Goal: Task Accomplishment & Management: Complete application form

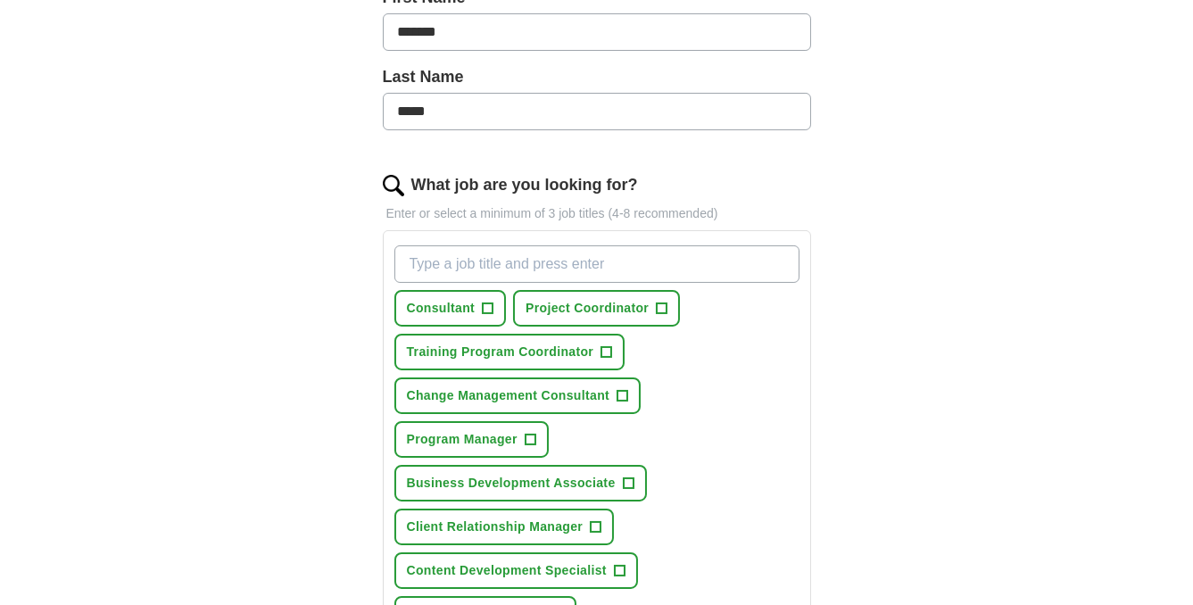
scroll to position [494, 0]
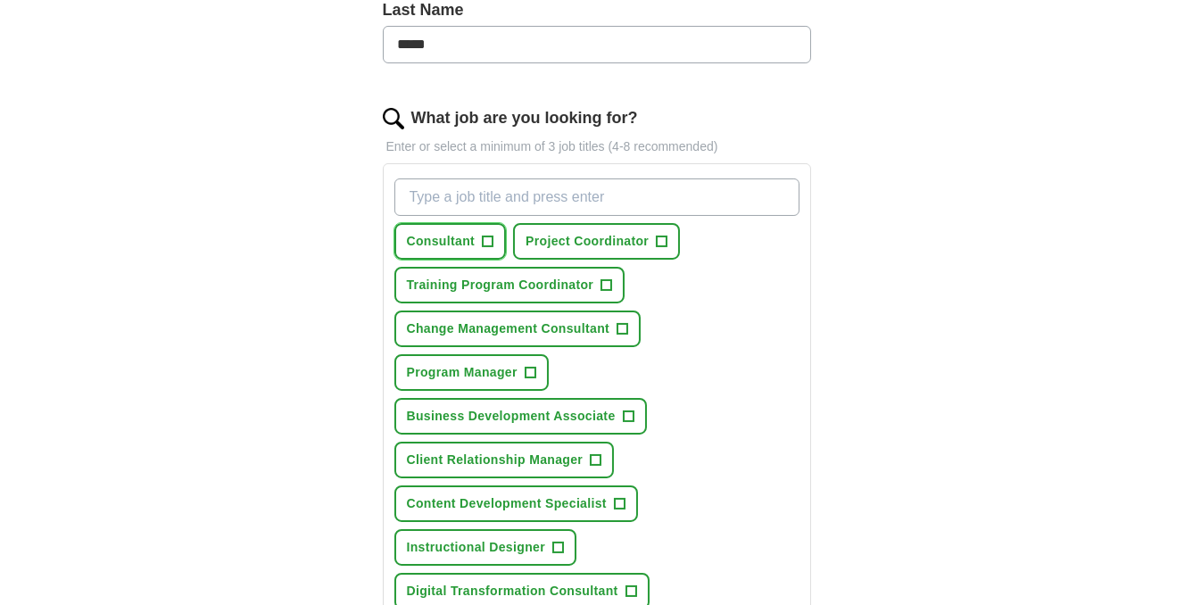
click at [477, 240] on button "Consultant +" at bounding box center [450, 241] width 112 height 37
click at [570, 243] on span "Project Coordinator" at bounding box center [587, 241] width 123 height 19
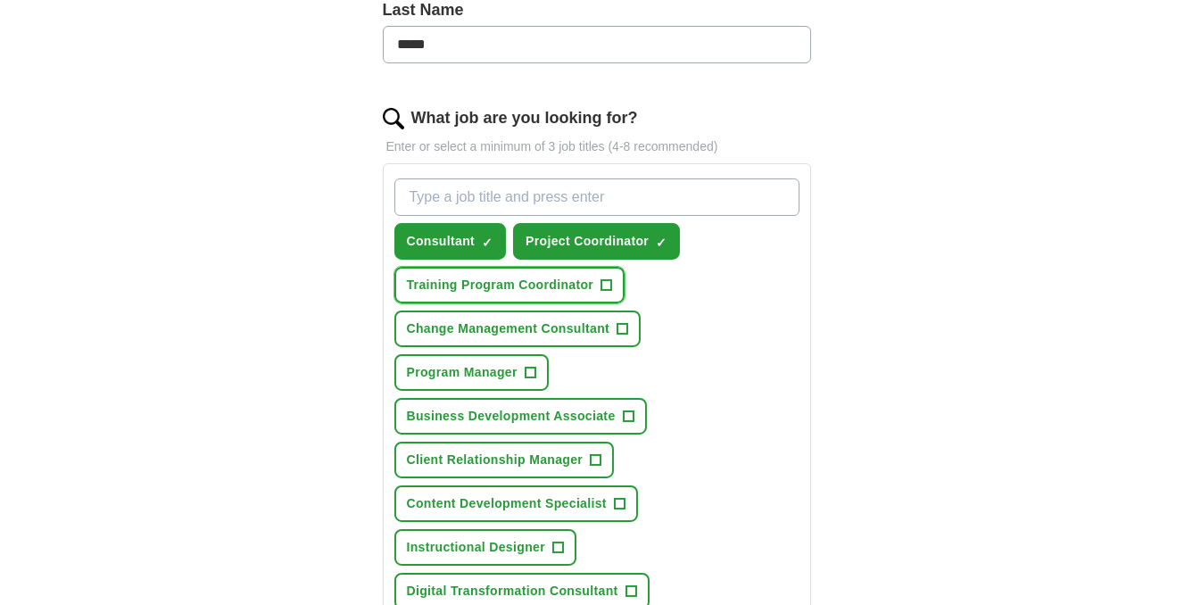
click at [536, 280] on span "Training Program Coordinator" at bounding box center [500, 285] width 187 height 19
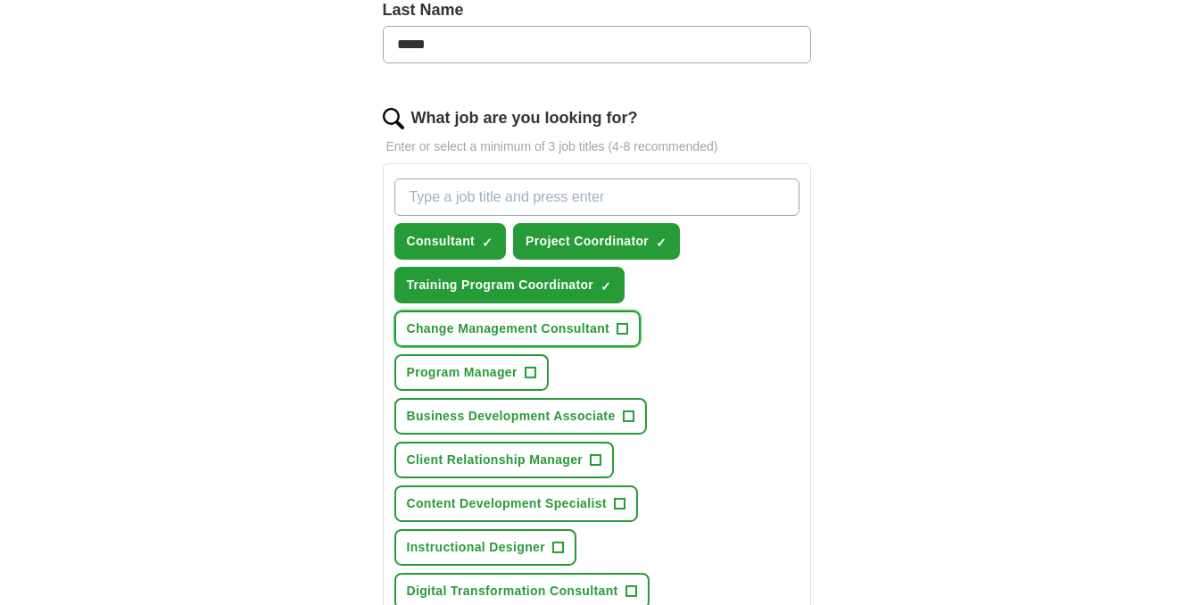
click at [501, 338] on button "Change Management Consultant +" at bounding box center [517, 329] width 247 height 37
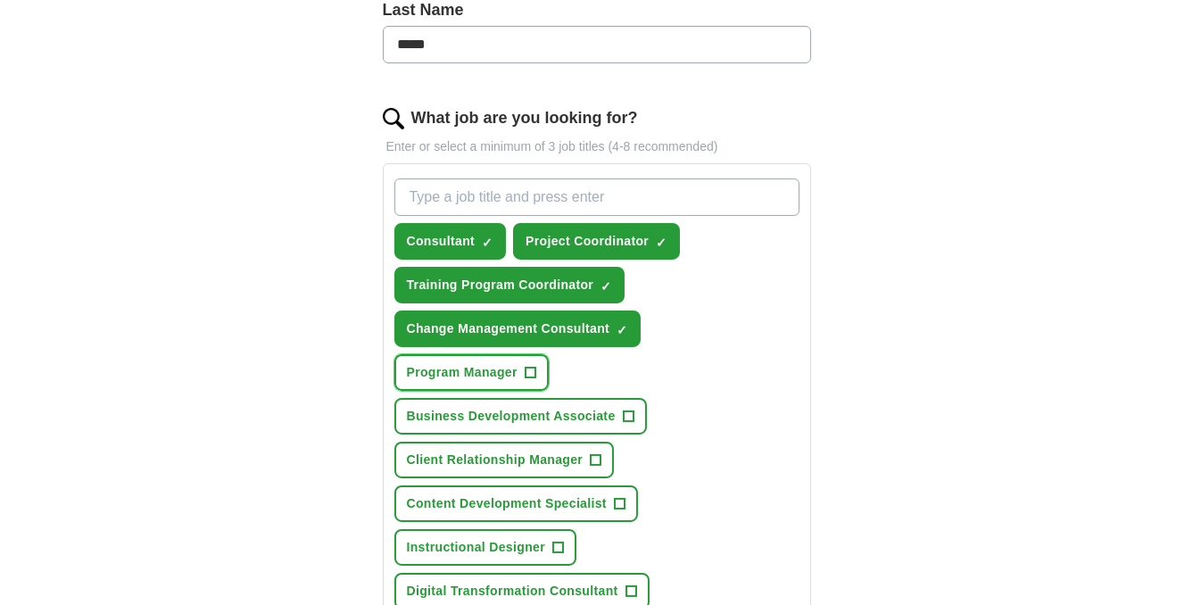
click at [482, 371] on span "Program Manager" at bounding box center [462, 372] width 111 height 19
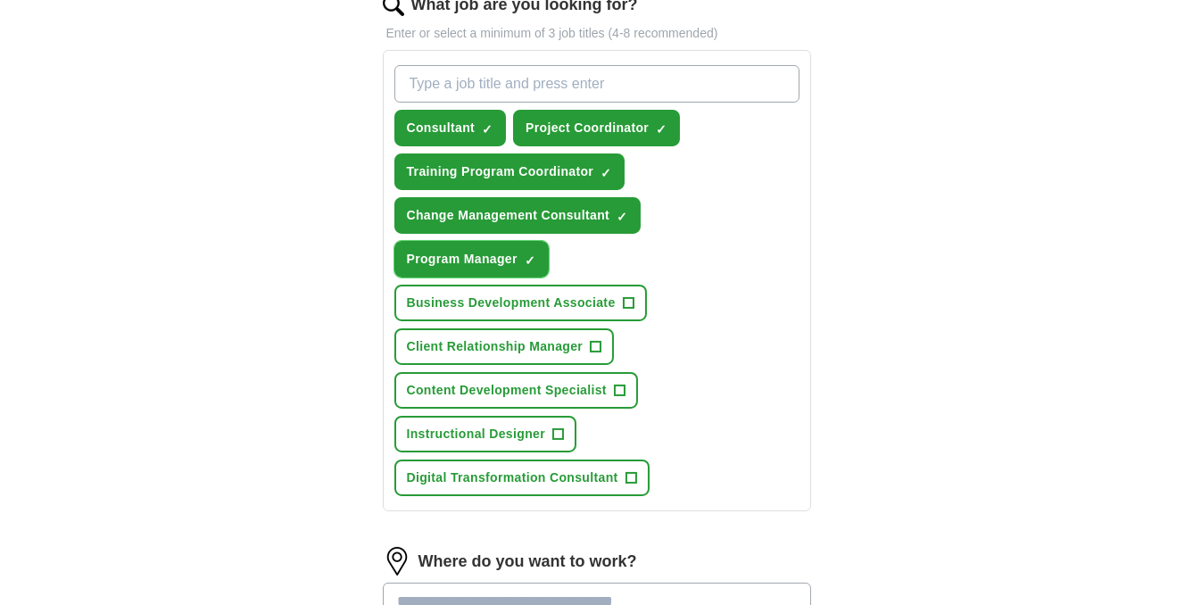
scroll to position [614, 0]
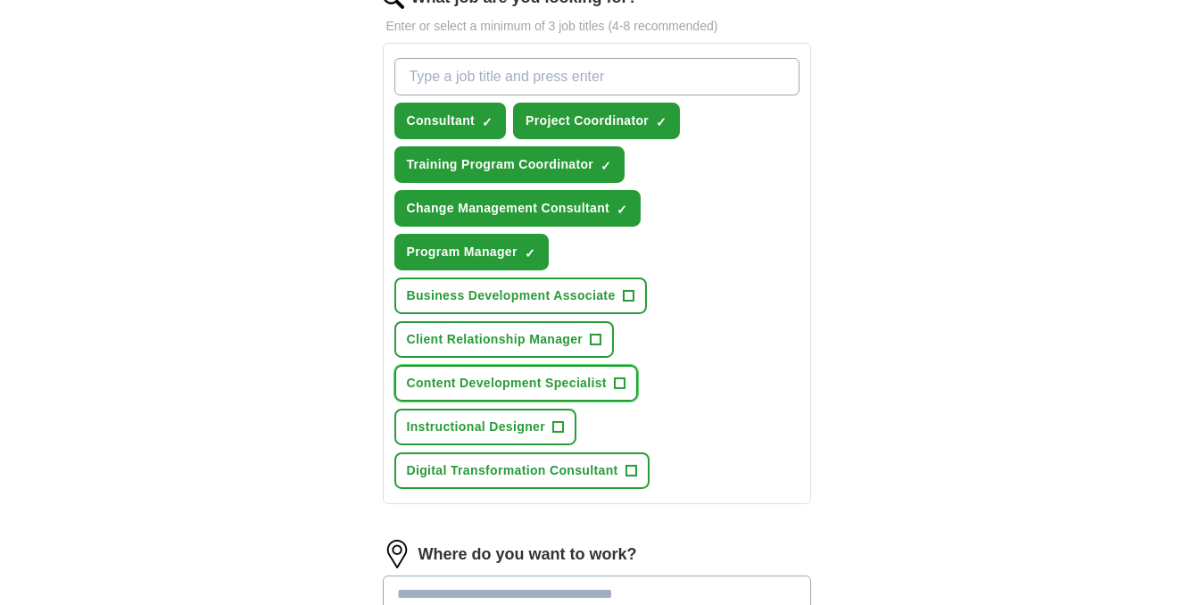
click at [482, 371] on button "Content Development Specialist +" at bounding box center [516, 383] width 244 height 37
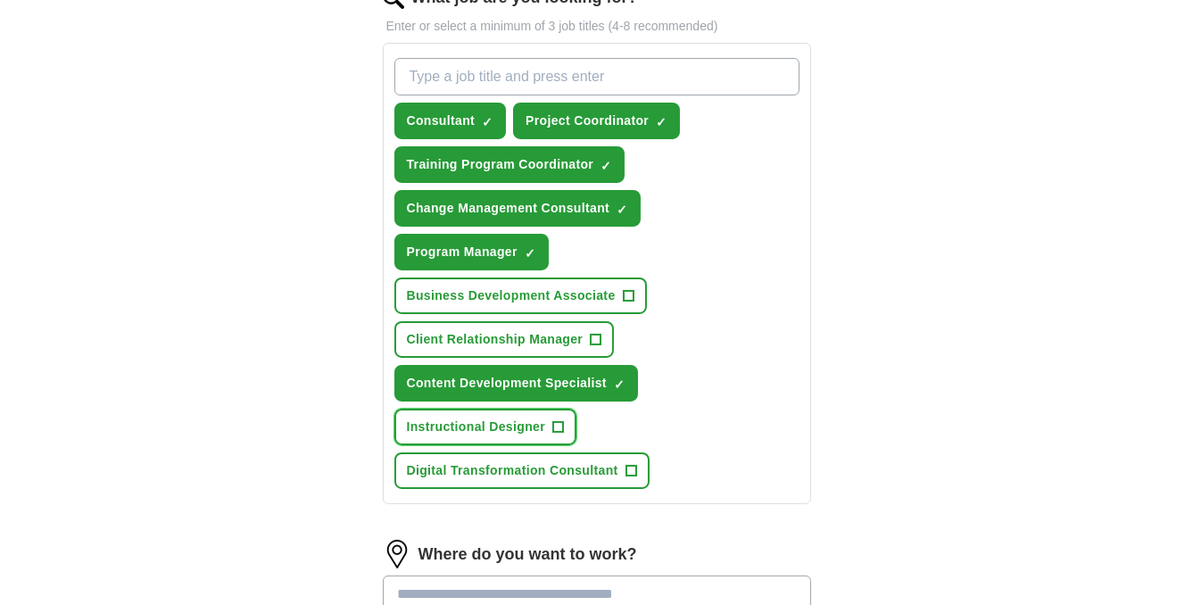
click at [467, 418] on span "Instructional Designer" at bounding box center [476, 427] width 139 height 19
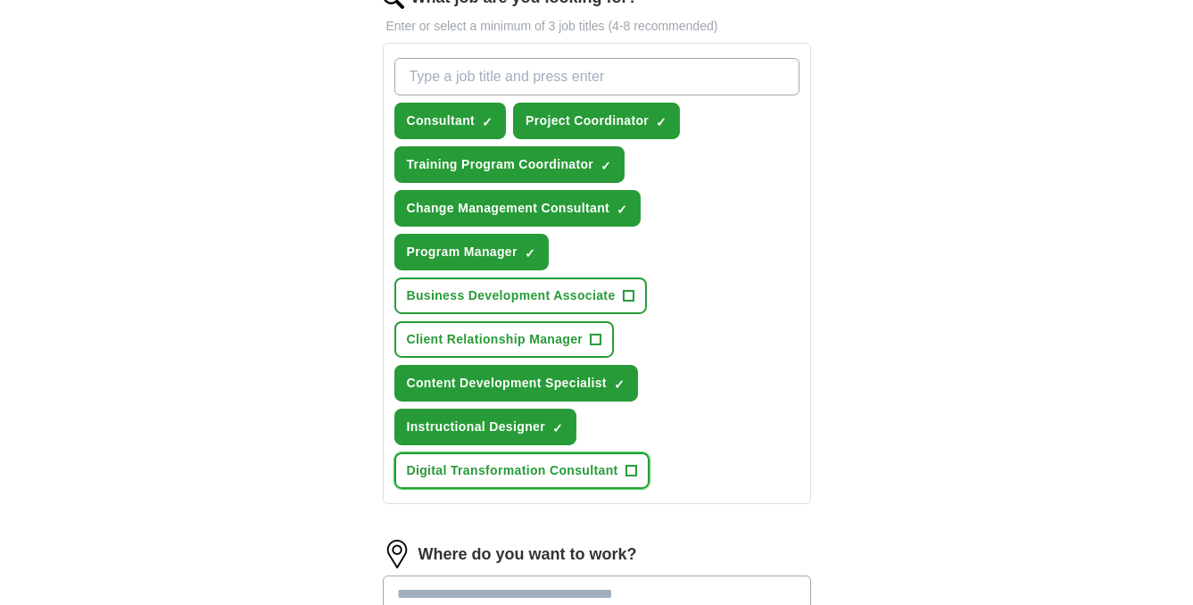
click at [458, 469] on span "Digital Transformation Consultant" at bounding box center [513, 470] width 212 height 19
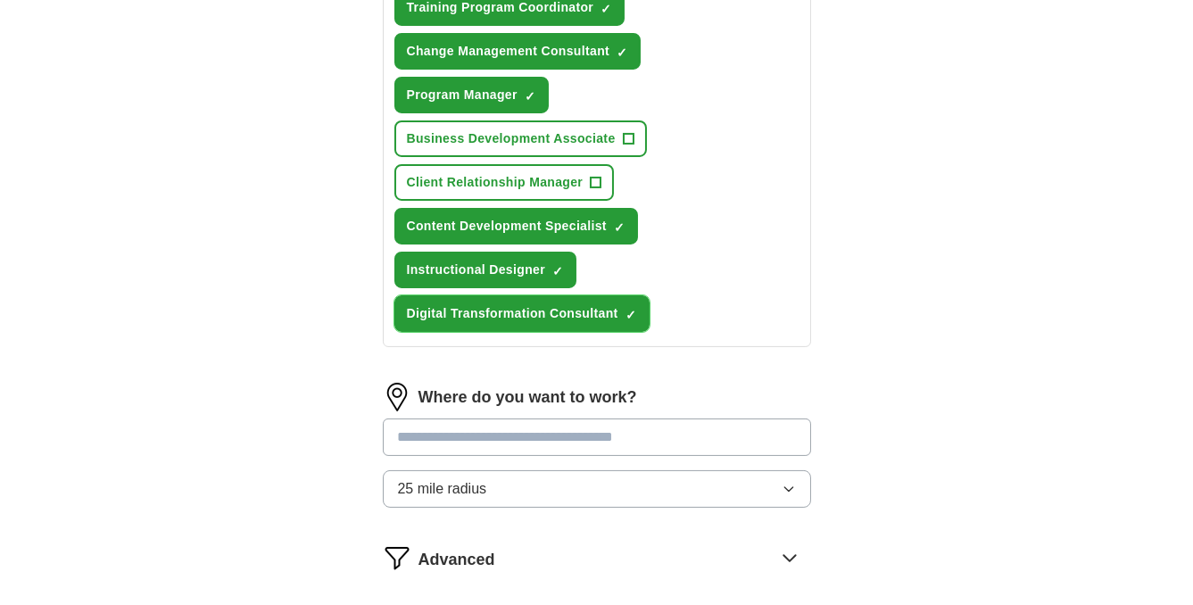
scroll to position [821, 0]
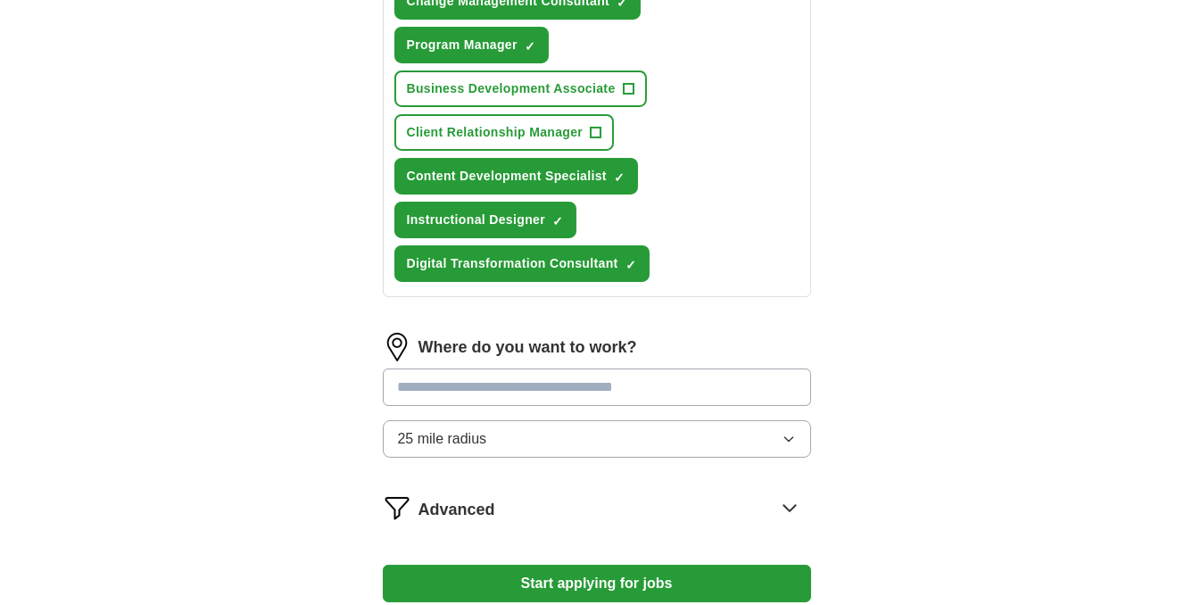
click at [489, 385] on input "text" at bounding box center [597, 387] width 428 height 37
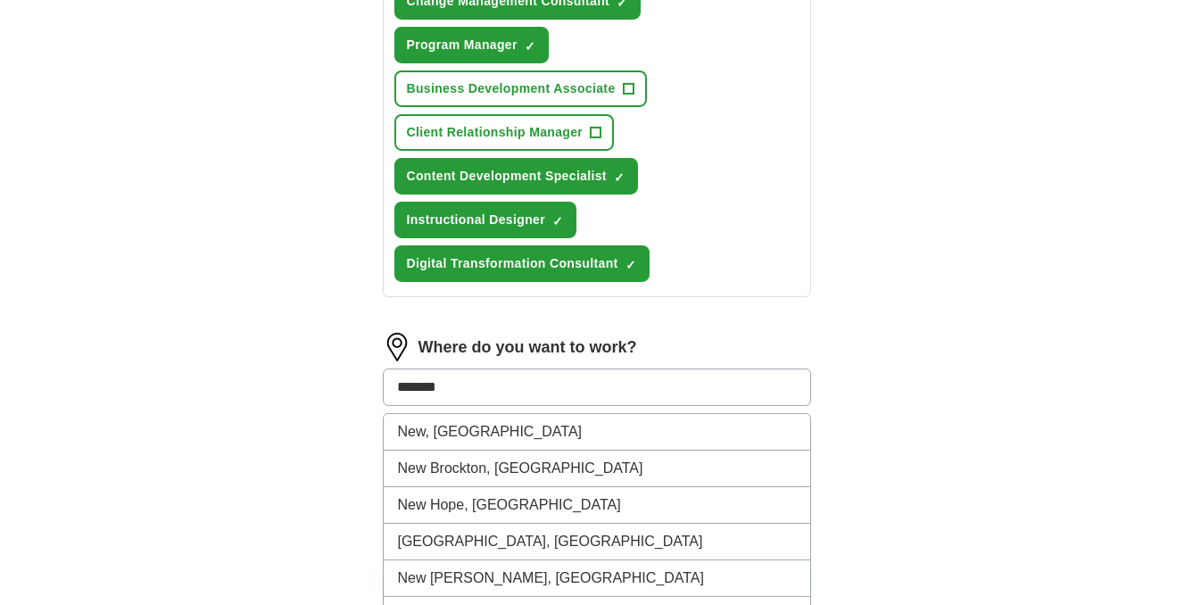
type input "********"
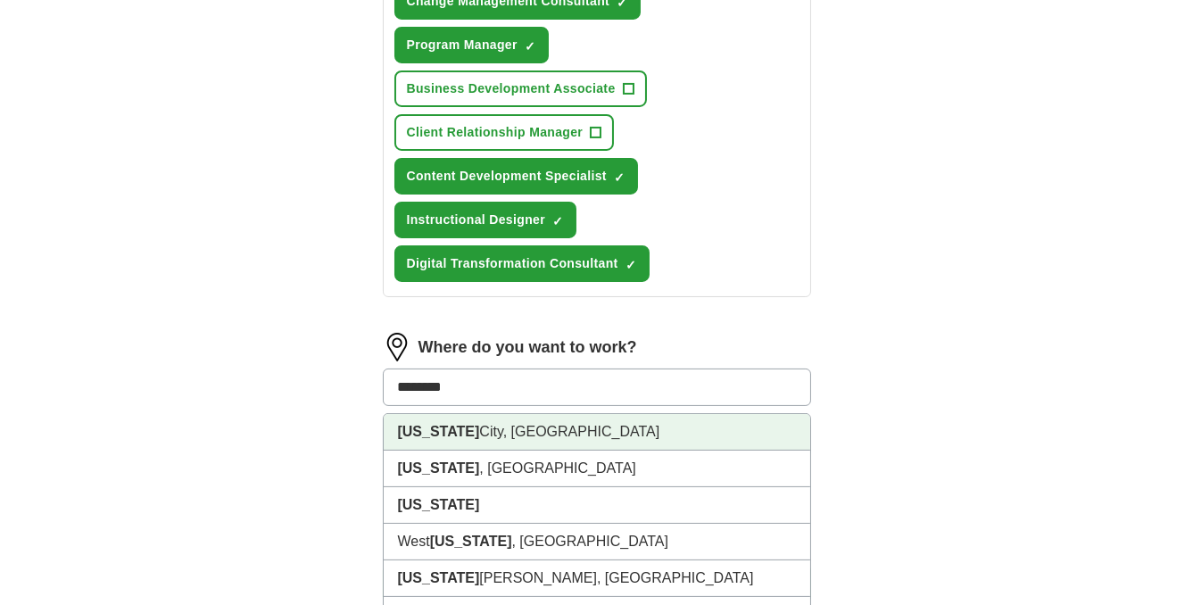
click at [465, 416] on li "New York City, NY" at bounding box center [597, 432] width 427 height 37
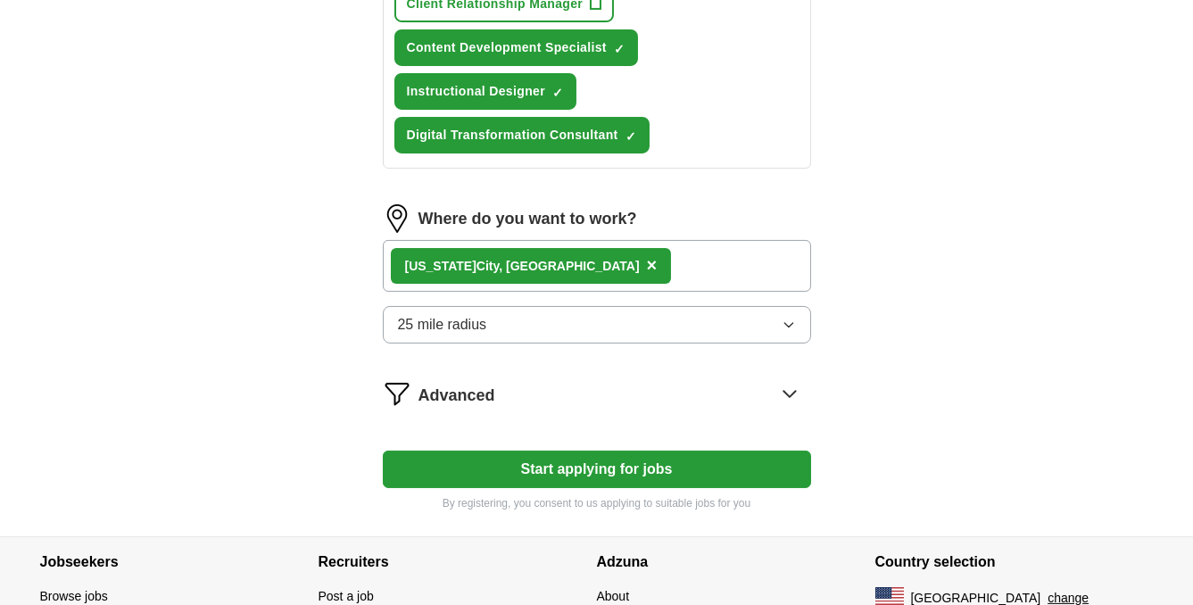
scroll to position [970, 0]
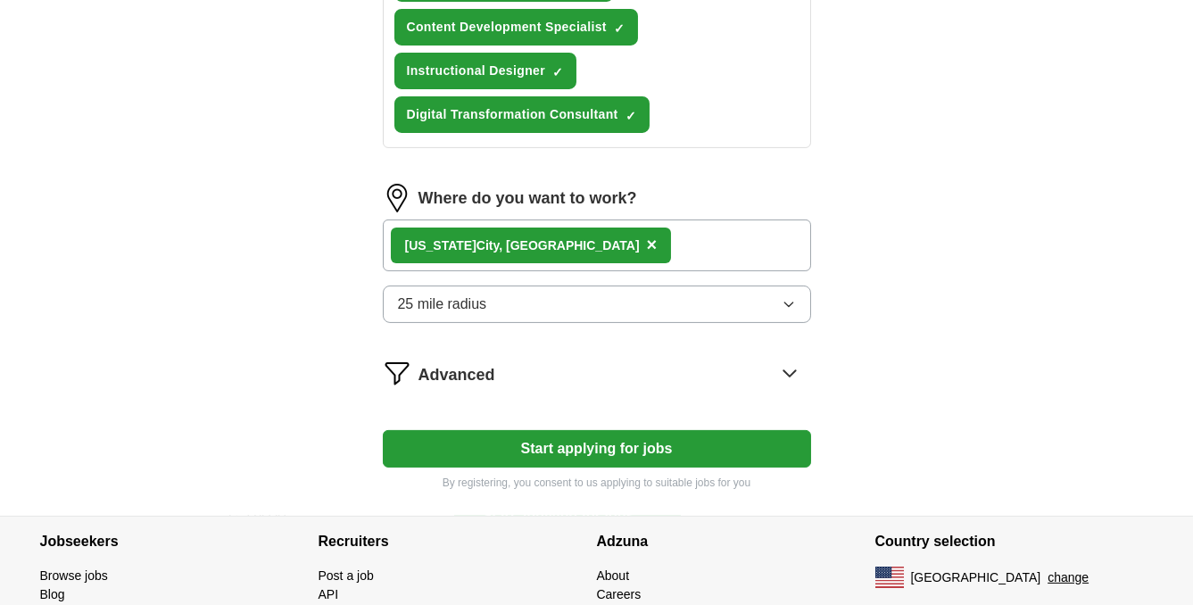
click at [480, 298] on span "25 mile radius" at bounding box center [442, 304] width 89 height 21
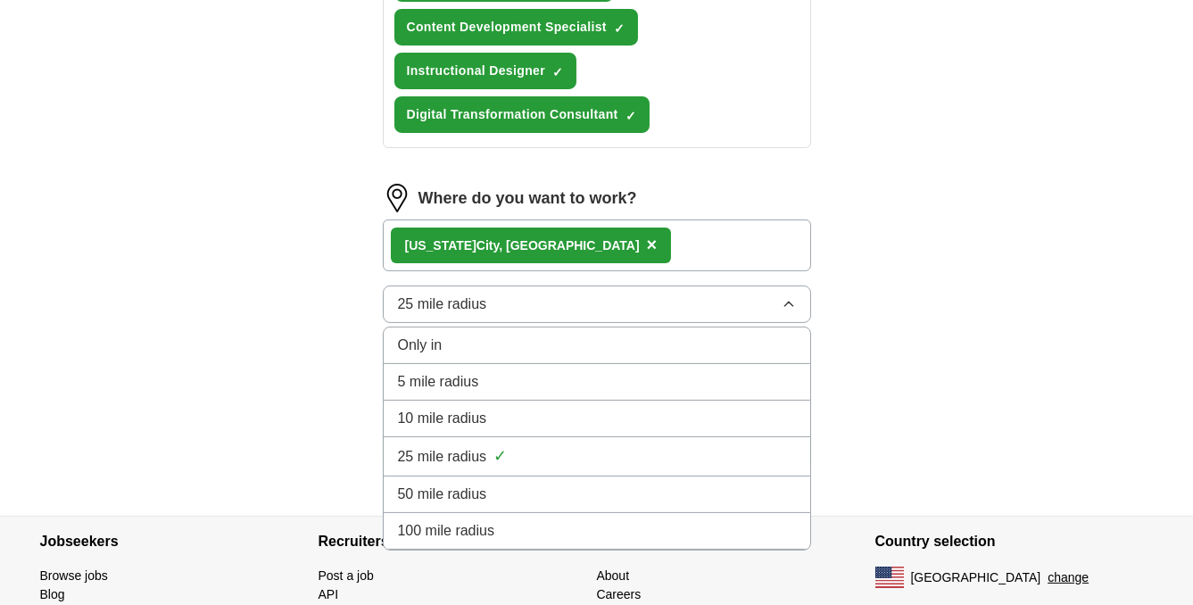
click at [465, 405] on li "10 mile radius" at bounding box center [597, 419] width 427 height 37
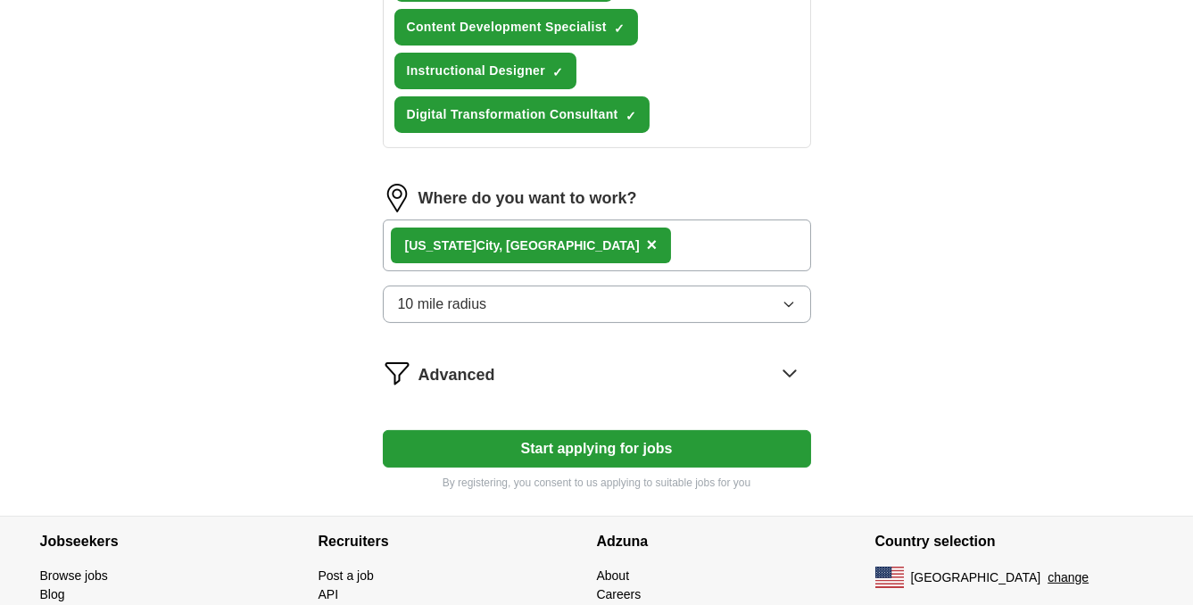
click at [451, 308] on span "10 mile radius" at bounding box center [442, 304] width 89 height 21
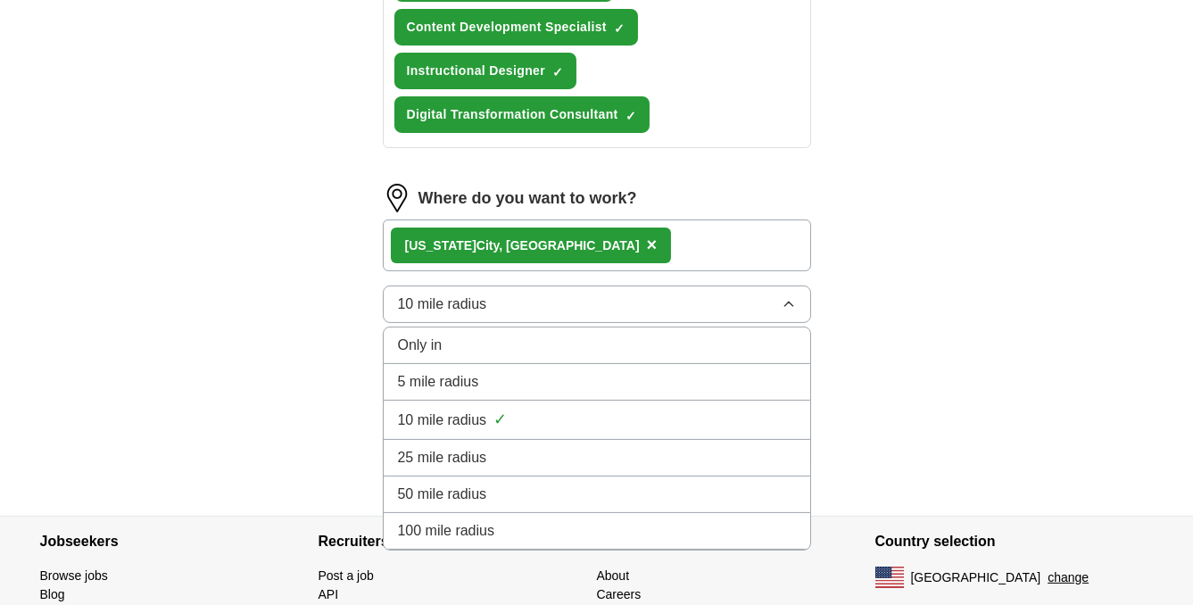
click at [448, 331] on li "Only in" at bounding box center [597, 346] width 427 height 37
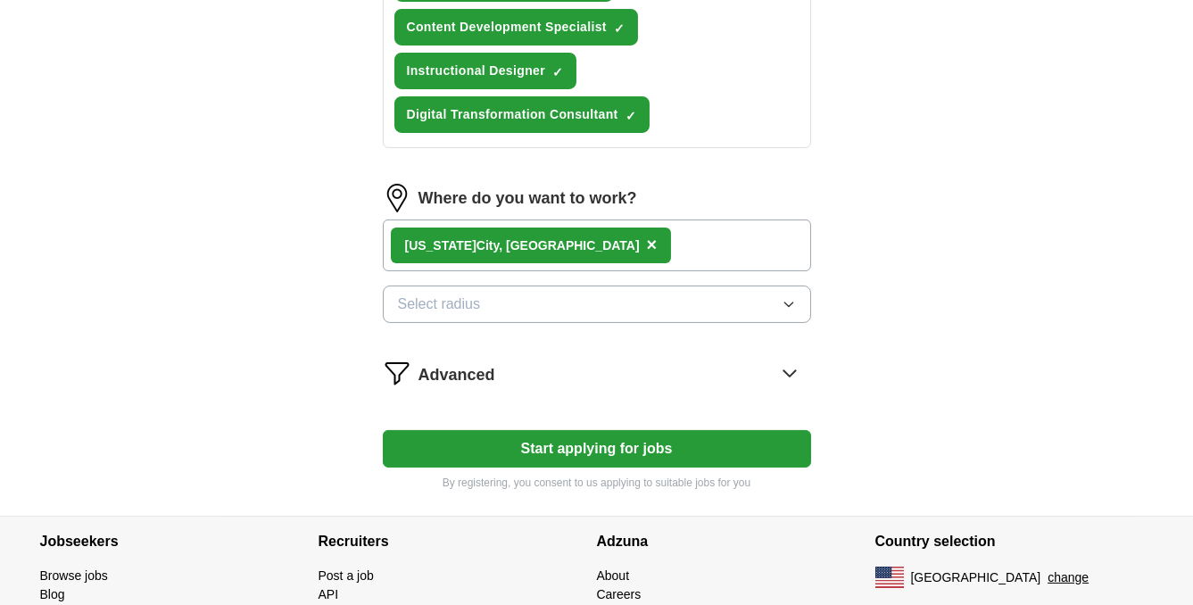
click at [485, 306] on button "Select radius" at bounding box center [597, 304] width 428 height 37
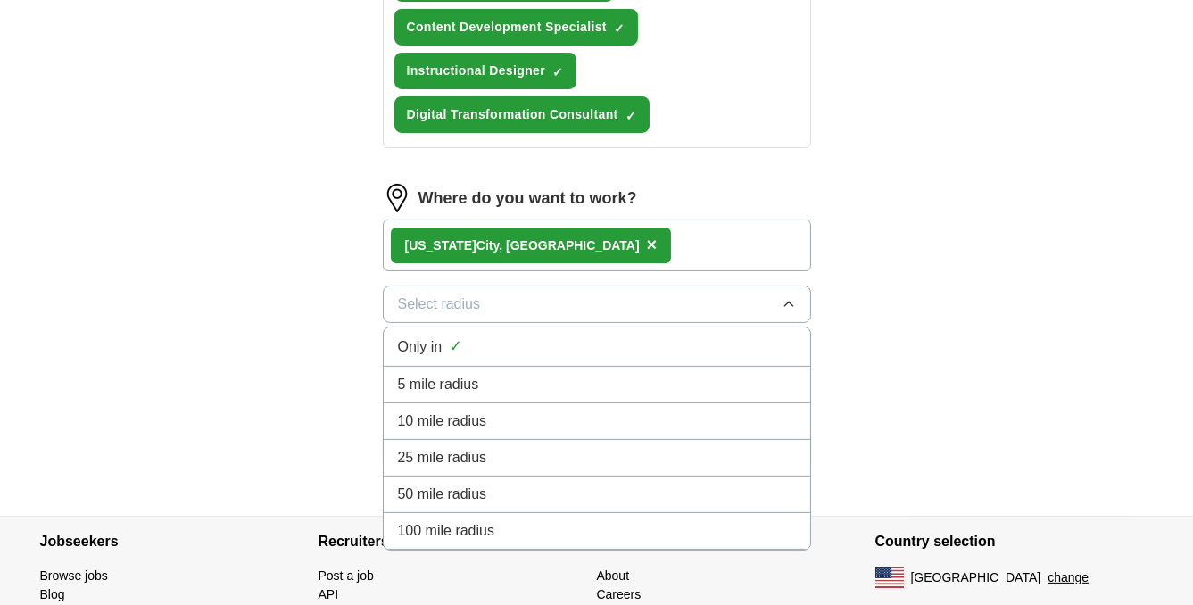
click at [445, 379] on span "5 mile radius" at bounding box center [438, 384] width 81 height 21
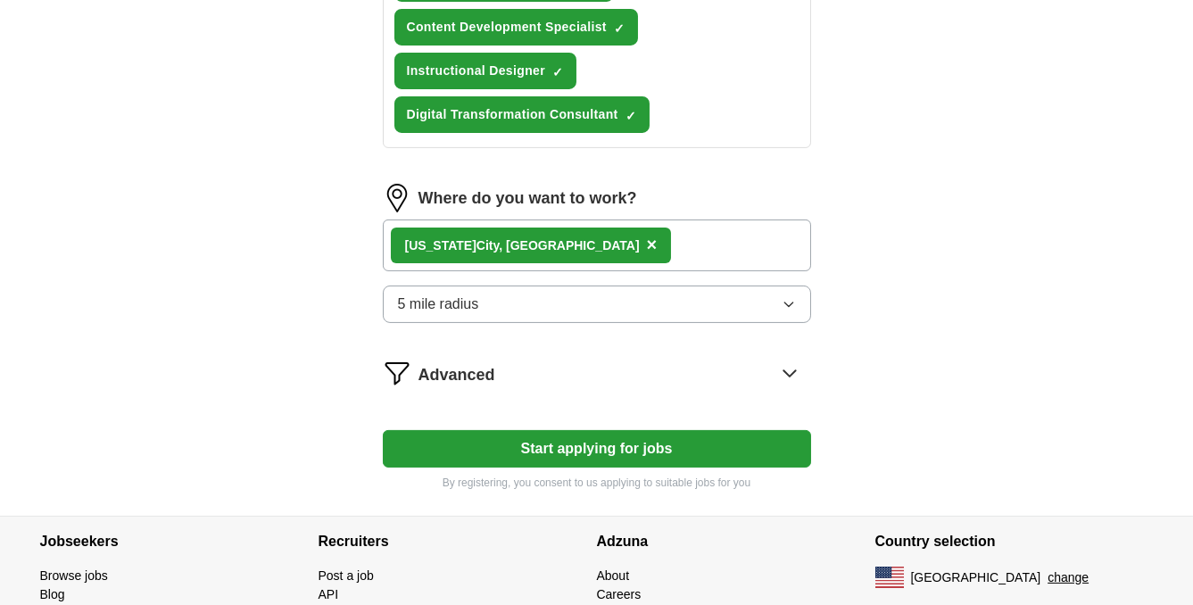
click at [460, 442] on button "Start applying for jobs" at bounding box center [597, 448] width 428 height 37
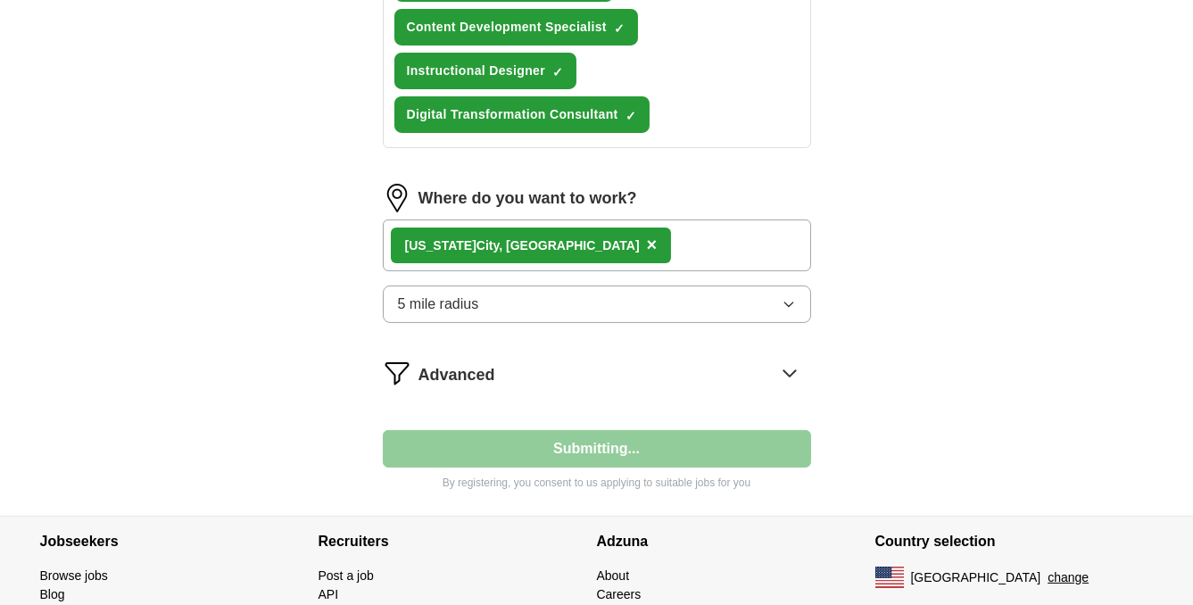
select select "**"
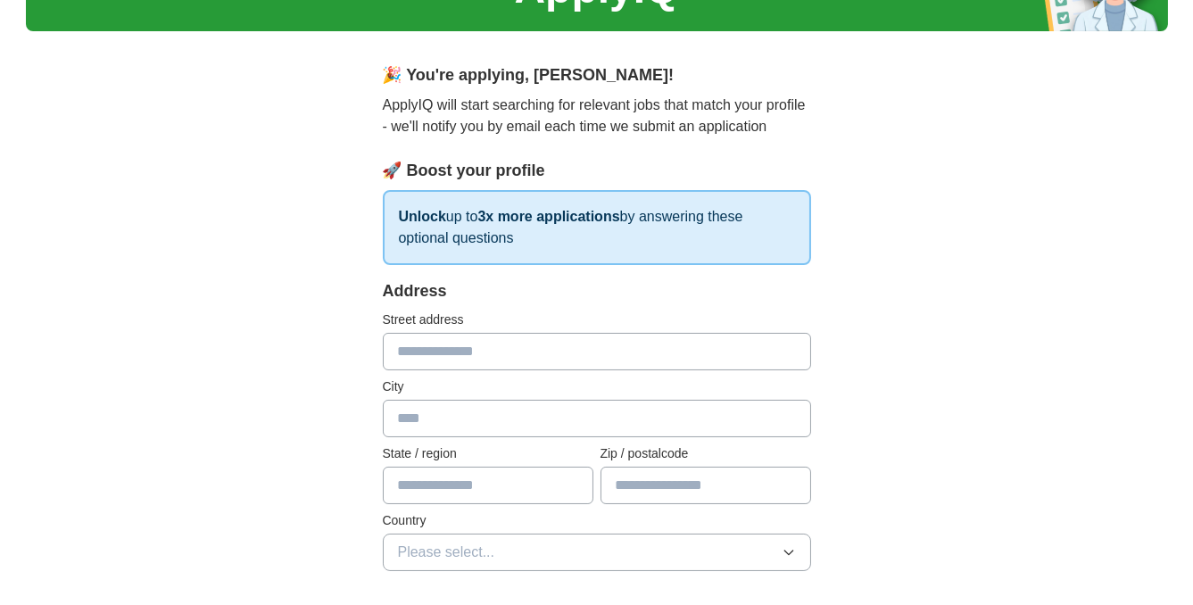
scroll to position [75, 0]
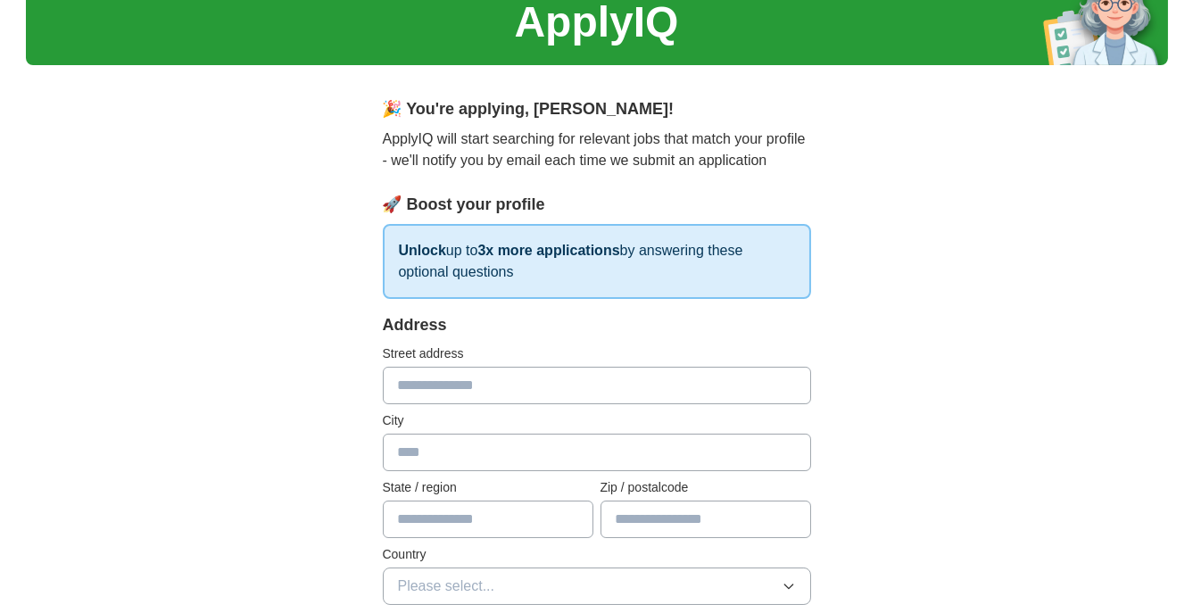
click at [442, 373] on input "text" at bounding box center [597, 385] width 428 height 37
type input "**********"
type input "*****"
click at [433, 379] on input "**********" at bounding box center [597, 385] width 428 height 37
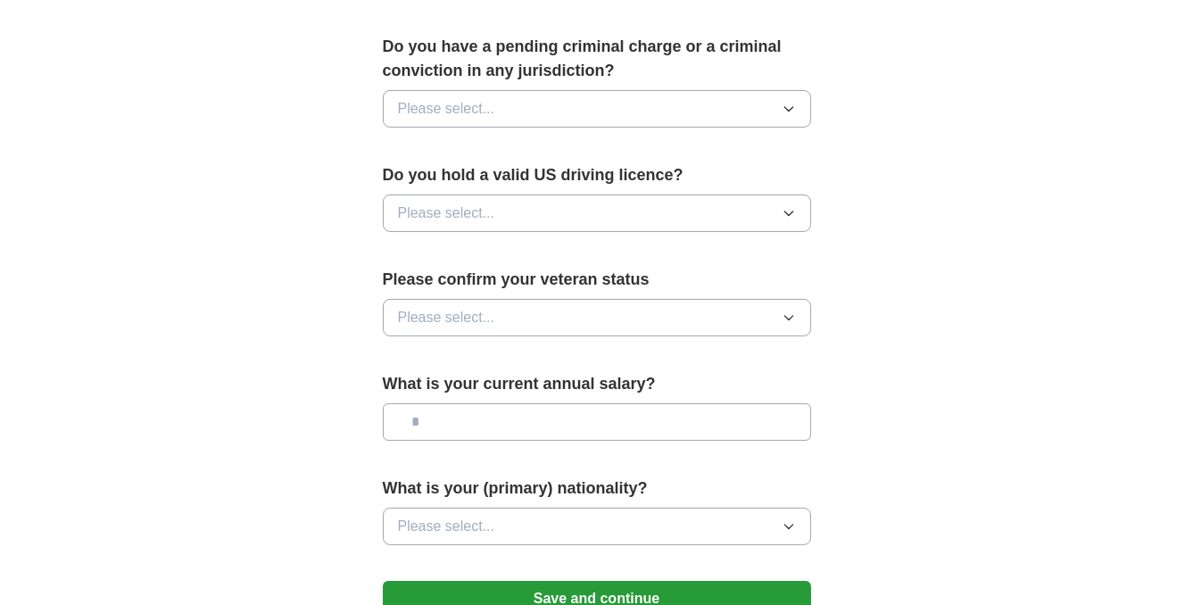
scroll to position [1105, 0]
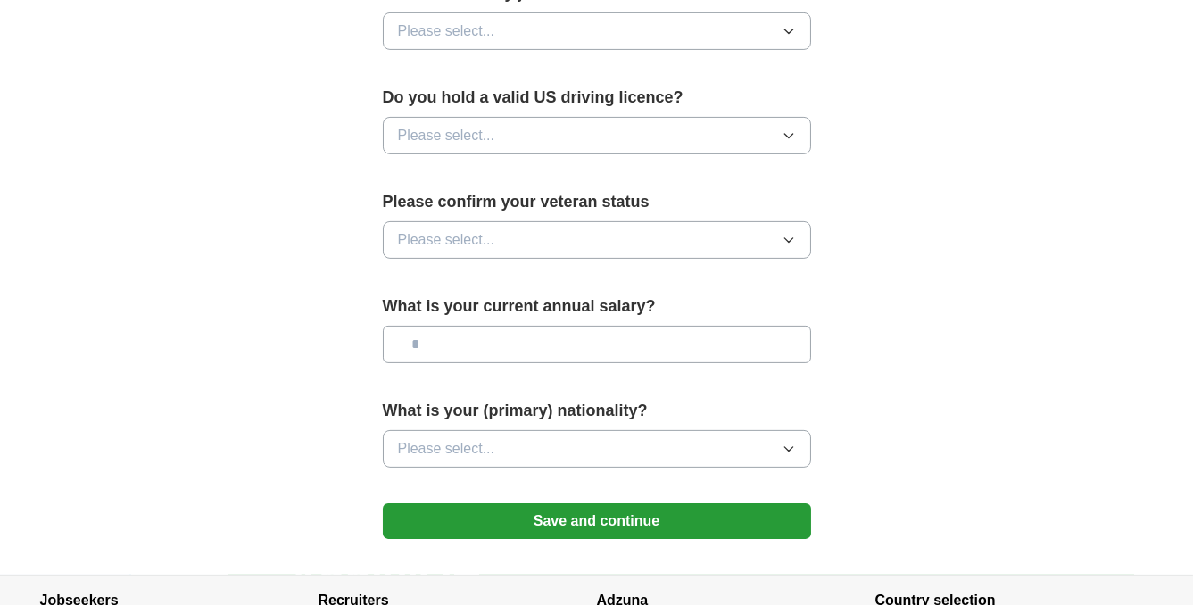
click at [543, 503] on button "Save and continue" at bounding box center [597, 521] width 428 height 36
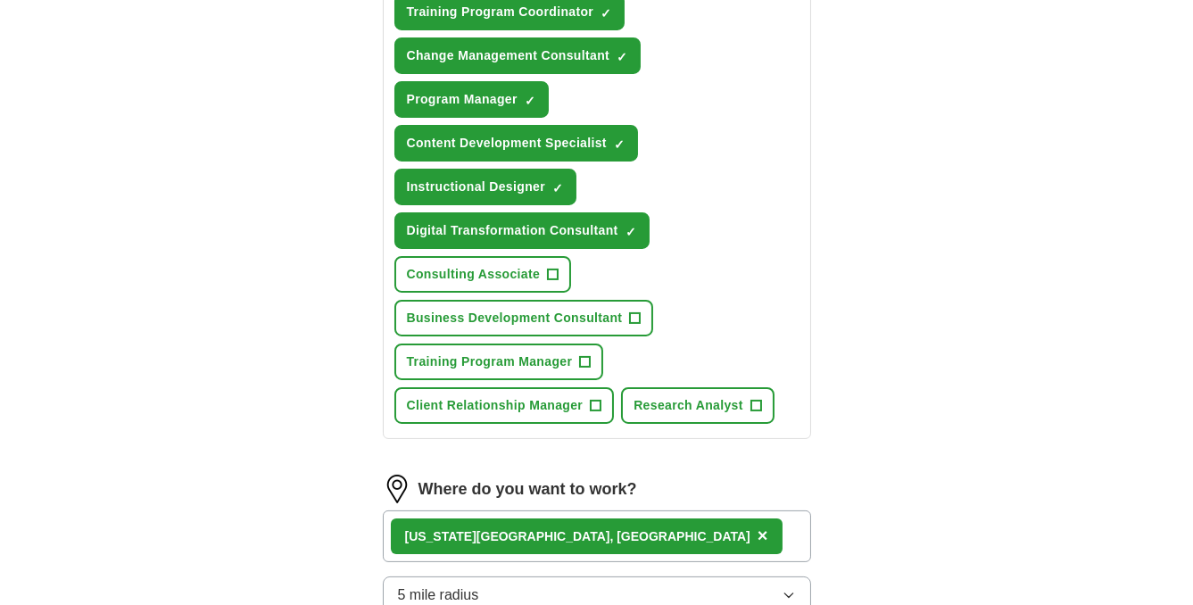
scroll to position [949, 0]
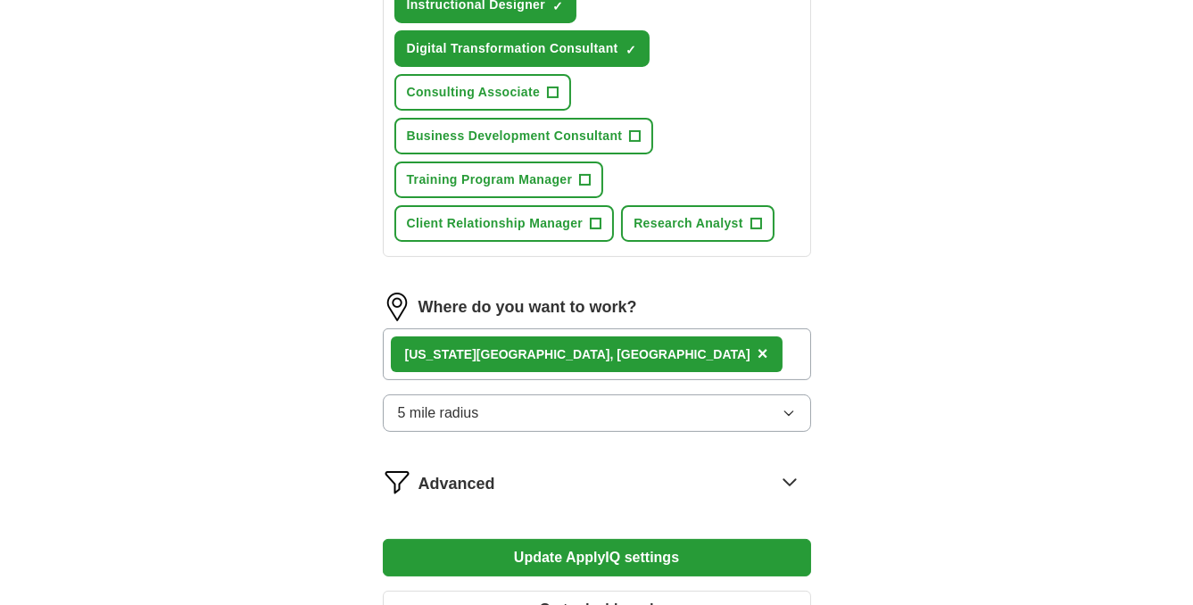
click at [464, 480] on span "Advanced" at bounding box center [457, 484] width 77 height 24
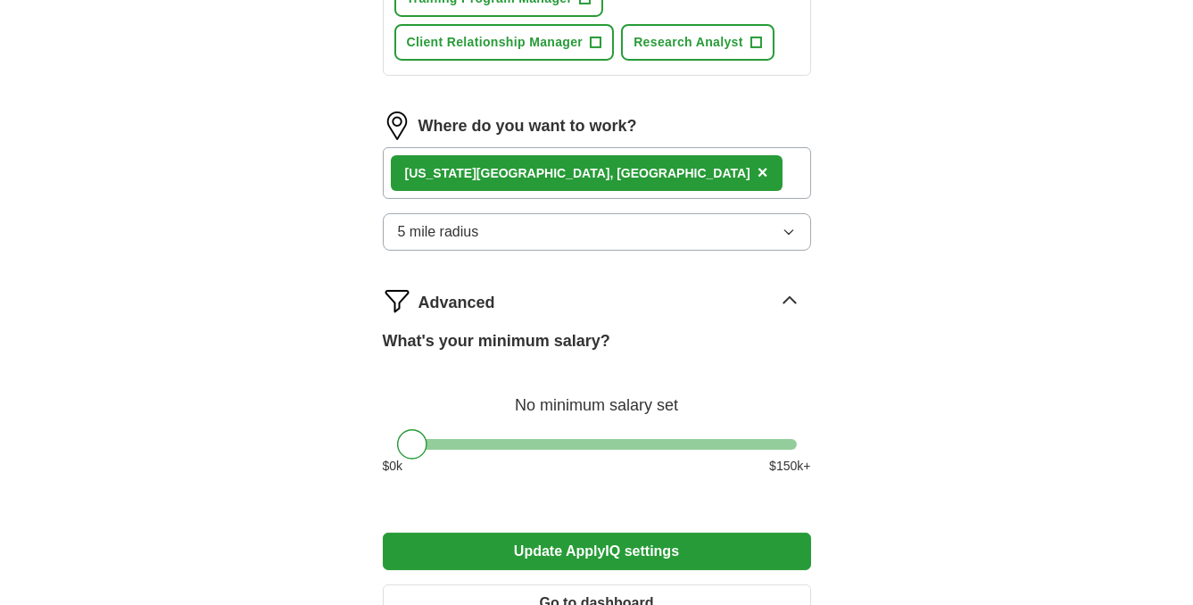
scroll to position [1138, 0]
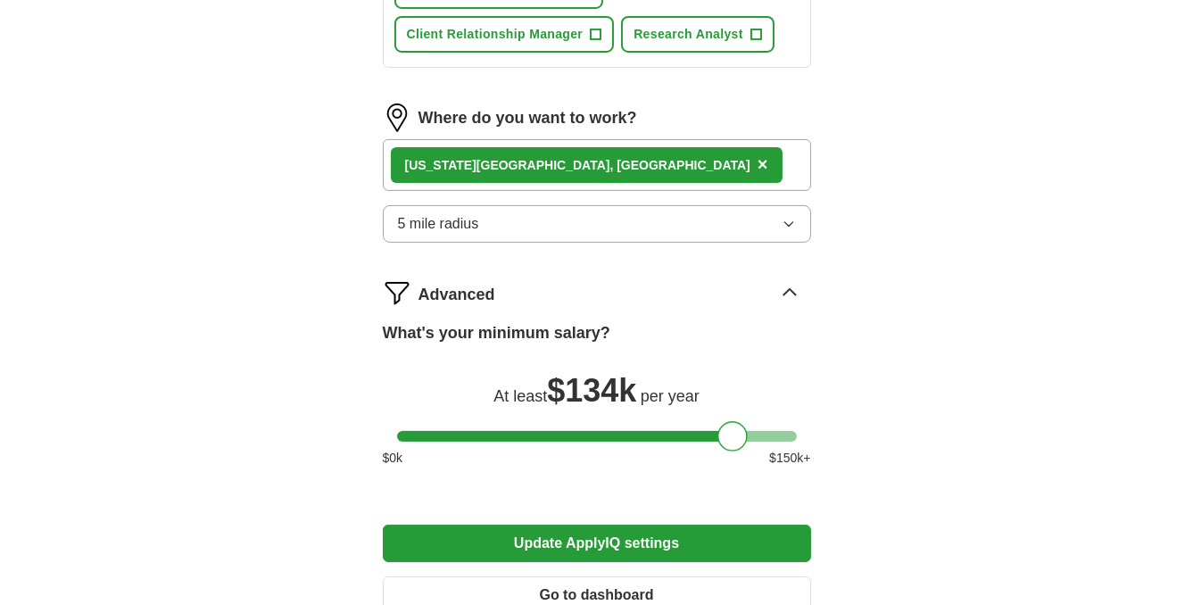
drag, startPoint x: 406, startPoint y: 436, endPoint x: 728, endPoint y: 452, distance: 322.6
click at [728, 452] on div "What's your minimum salary? At least $ 134k per year $ 0 k $ 150 k+" at bounding box center [597, 401] width 428 height 161
drag, startPoint x: 735, startPoint y: 440, endPoint x: 752, endPoint y: 440, distance: 17.0
click at [752, 440] on div at bounding box center [751, 436] width 30 height 30
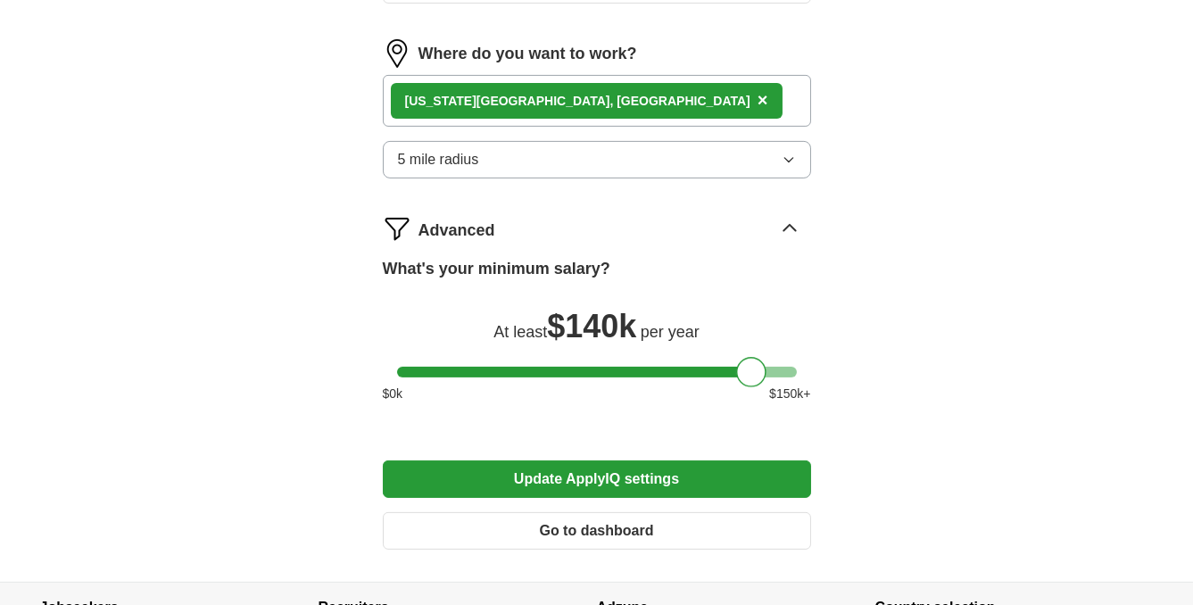
scroll to position [1224, 0]
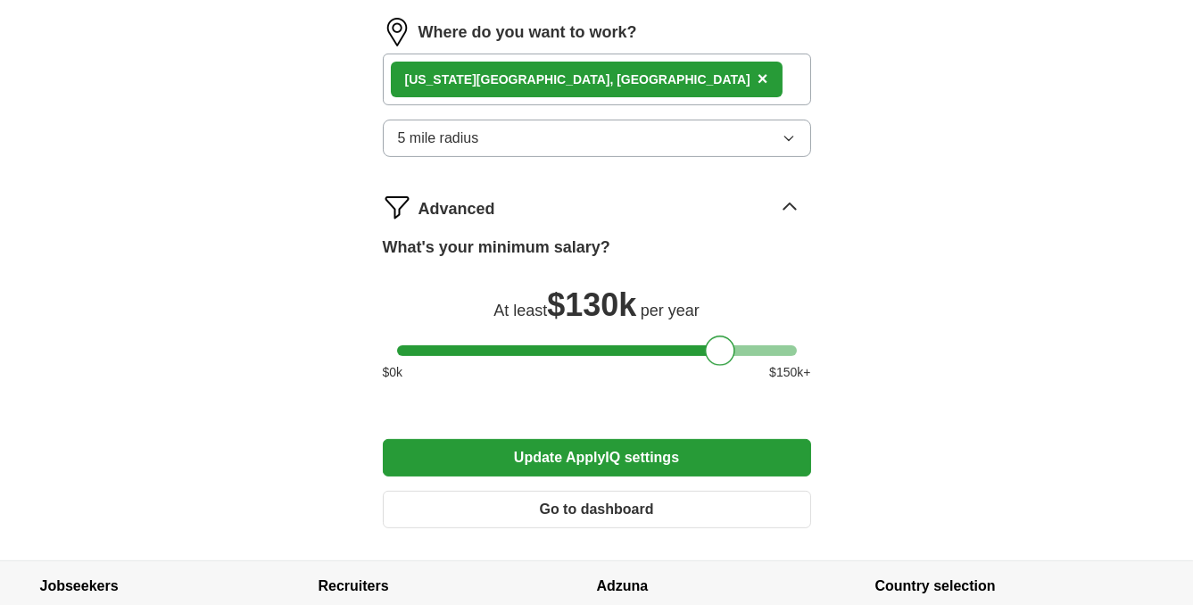
drag, startPoint x: 761, startPoint y: 352, endPoint x: 730, endPoint y: 348, distance: 31.4
click at [730, 348] on div at bounding box center [720, 351] width 30 height 30
click at [626, 447] on button "Update ApplyIQ settings" at bounding box center [597, 457] width 428 height 37
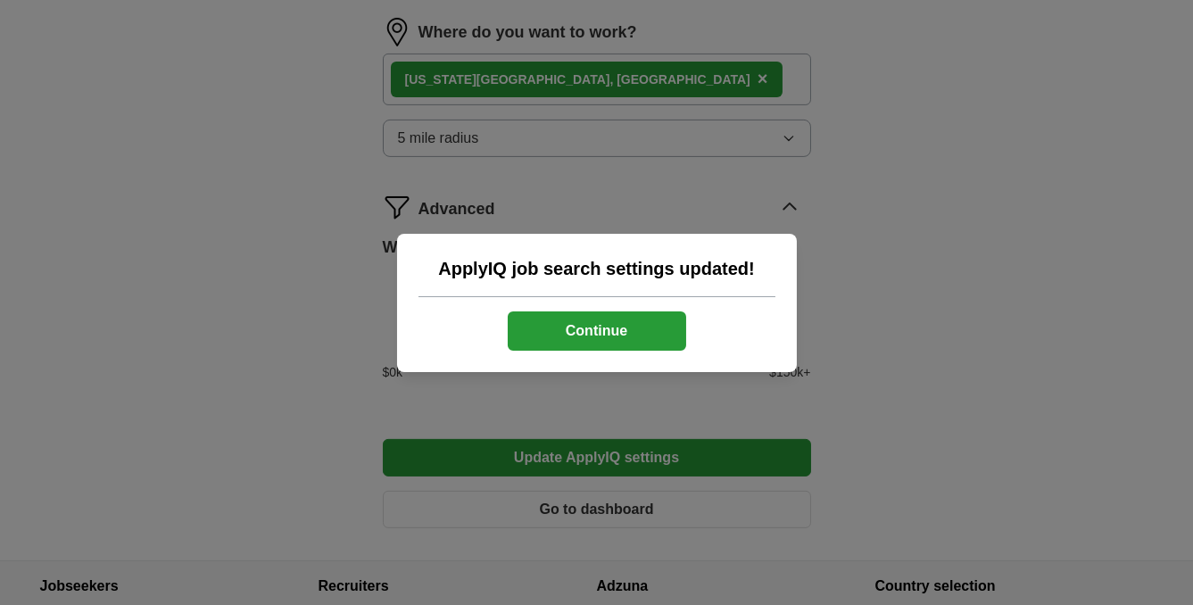
click at [605, 327] on button "Continue" at bounding box center [597, 330] width 179 height 39
